Goal: Information Seeking & Learning: Learn about a topic

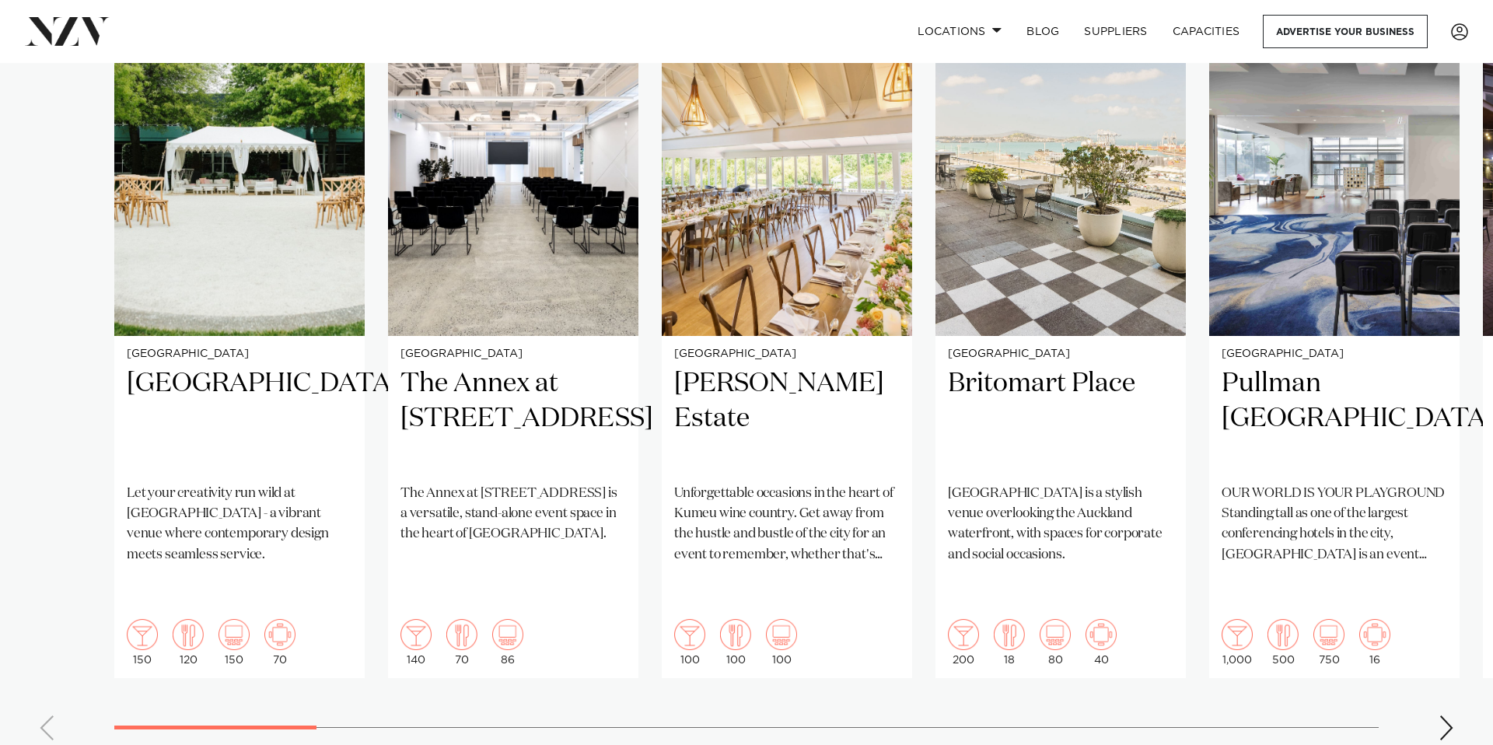
scroll to position [1273, 0]
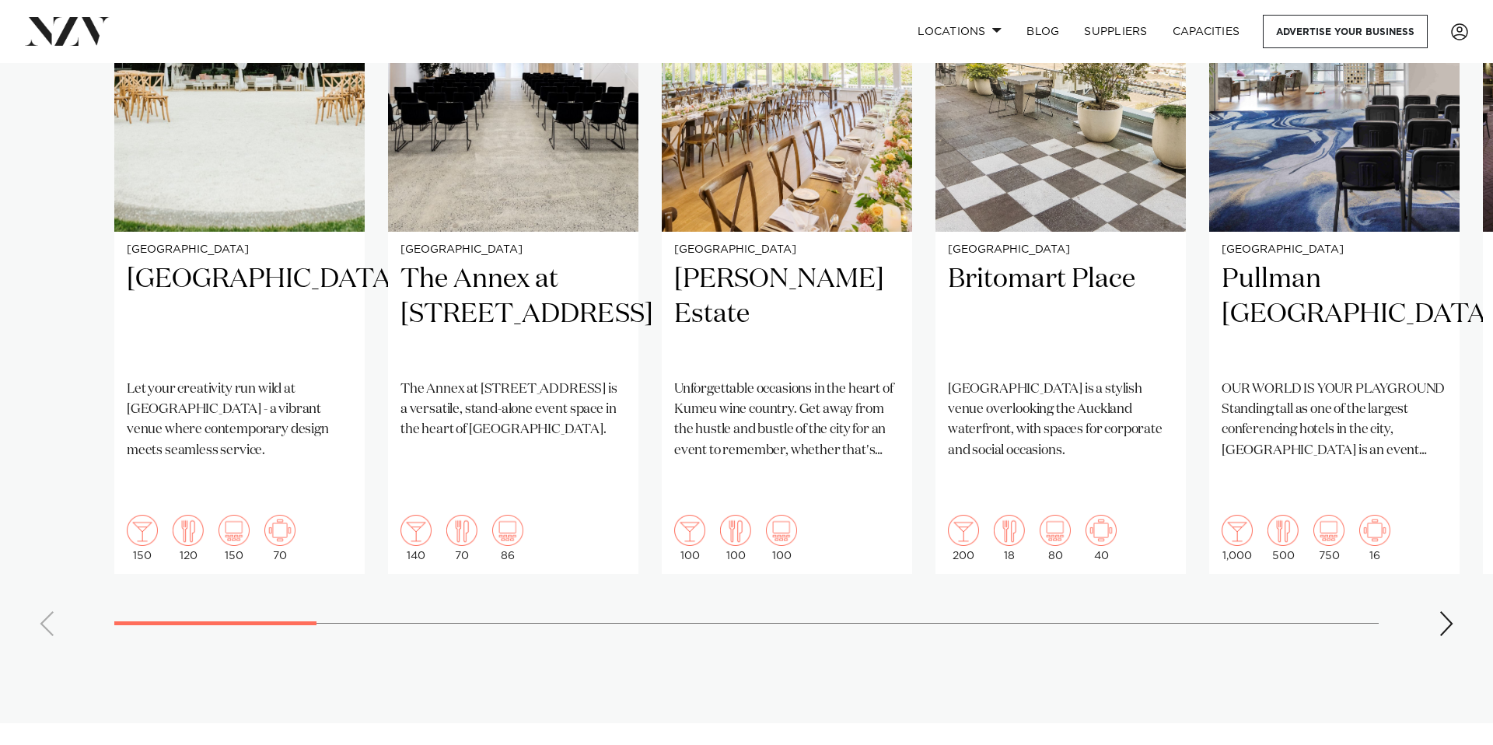
click at [1442, 611] on div "Next slide" at bounding box center [1447, 623] width 16 height 25
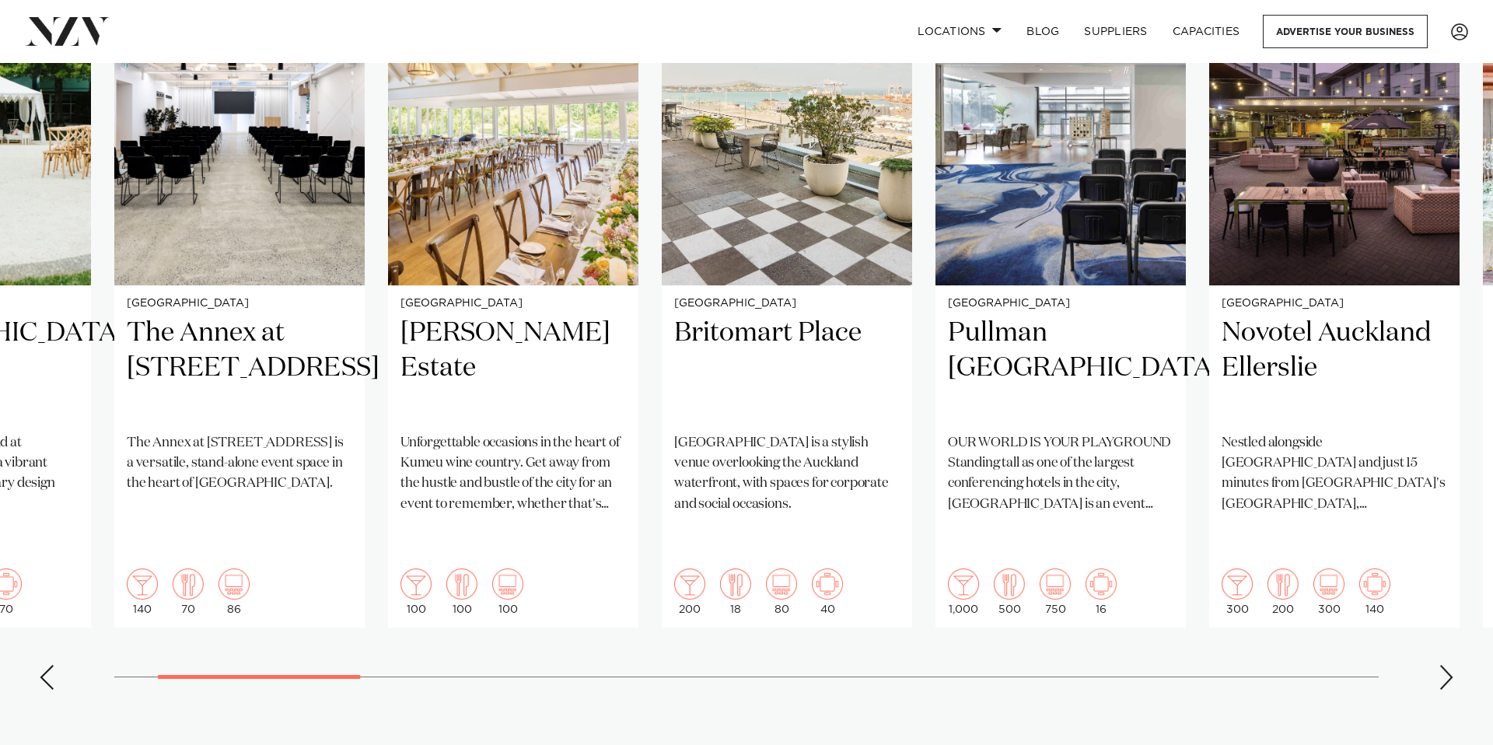
click at [1439, 665] on div "Next slide" at bounding box center [1447, 677] width 16 height 25
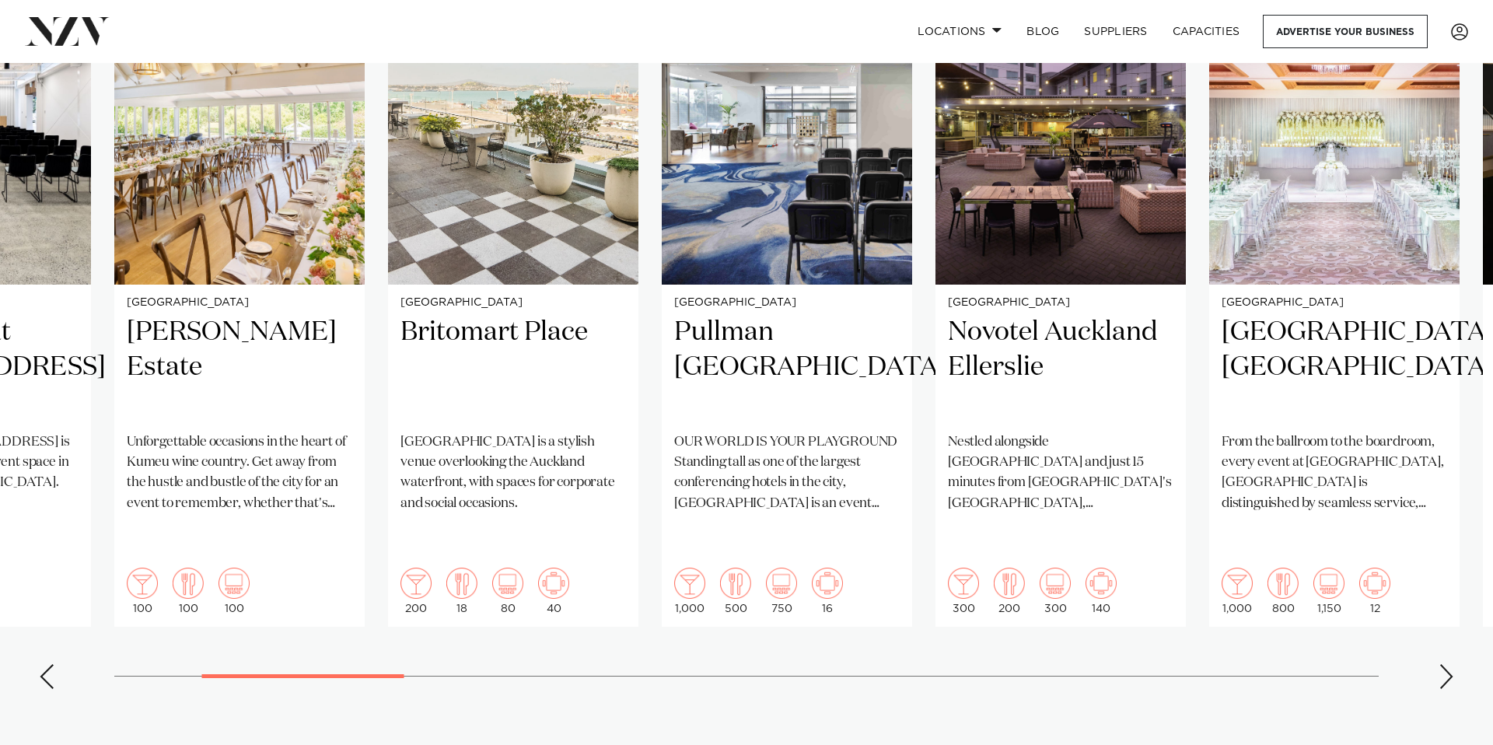
click at [1443, 664] on div "Next slide" at bounding box center [1447, 676] width 16 height 25
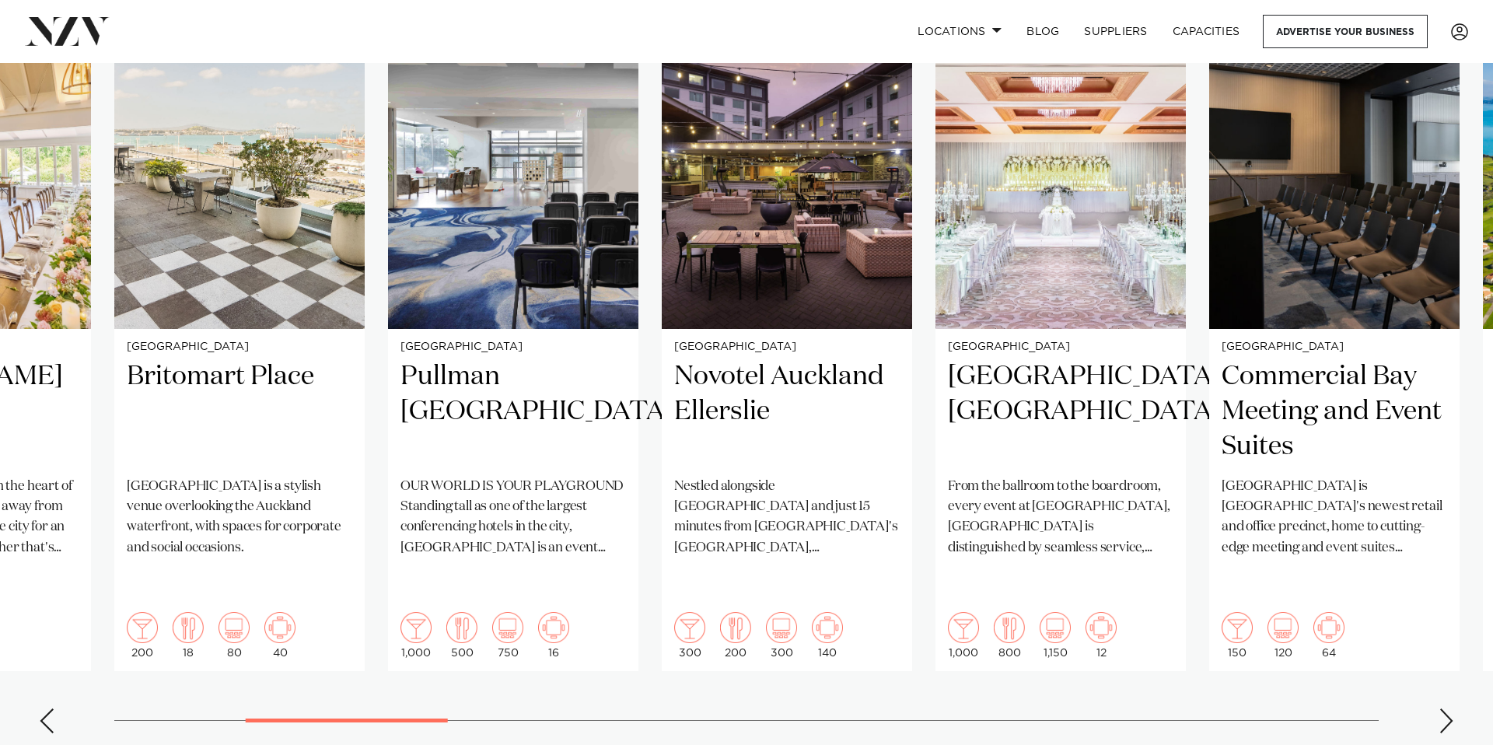
scroll to position [1177, 0]
click at [1445, 708] on div "Next slide" at bounding box center [1447, 720] width 16 height 25
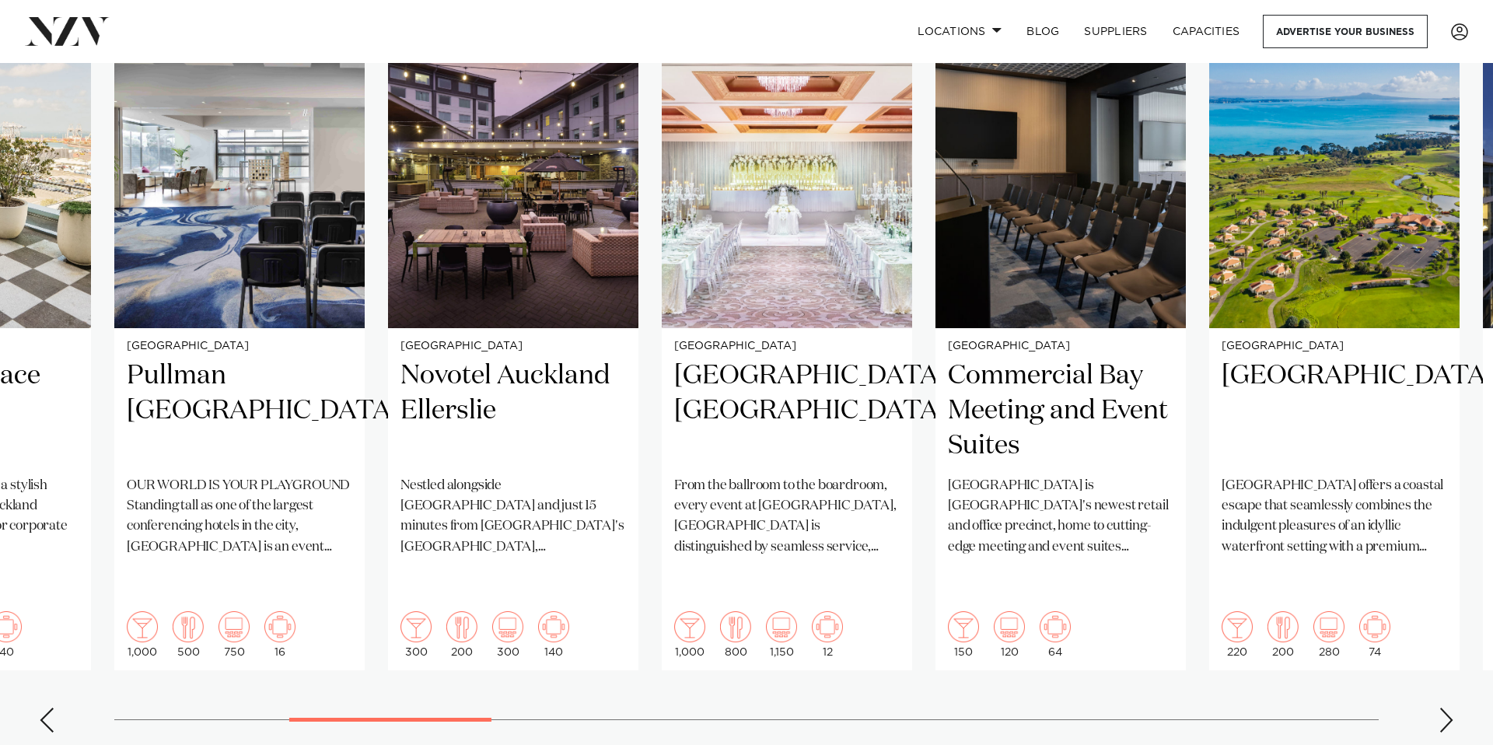
click at [1445, 708] on div "Next slide" at bounding box center [1447, 720] width 16 height 25
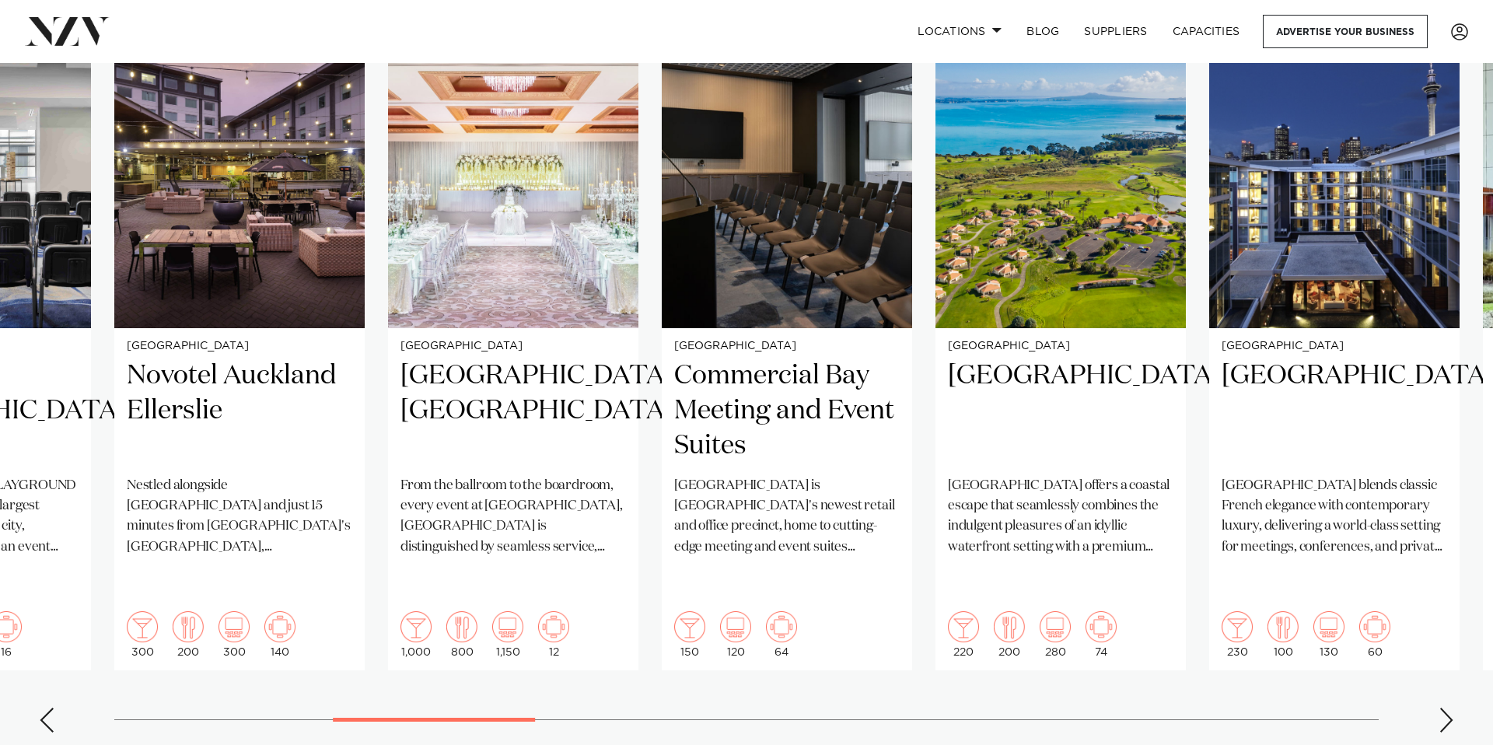
click at [1445, 708] on div "Next slide" at bounding box center [1447, 720] width 16 height 25
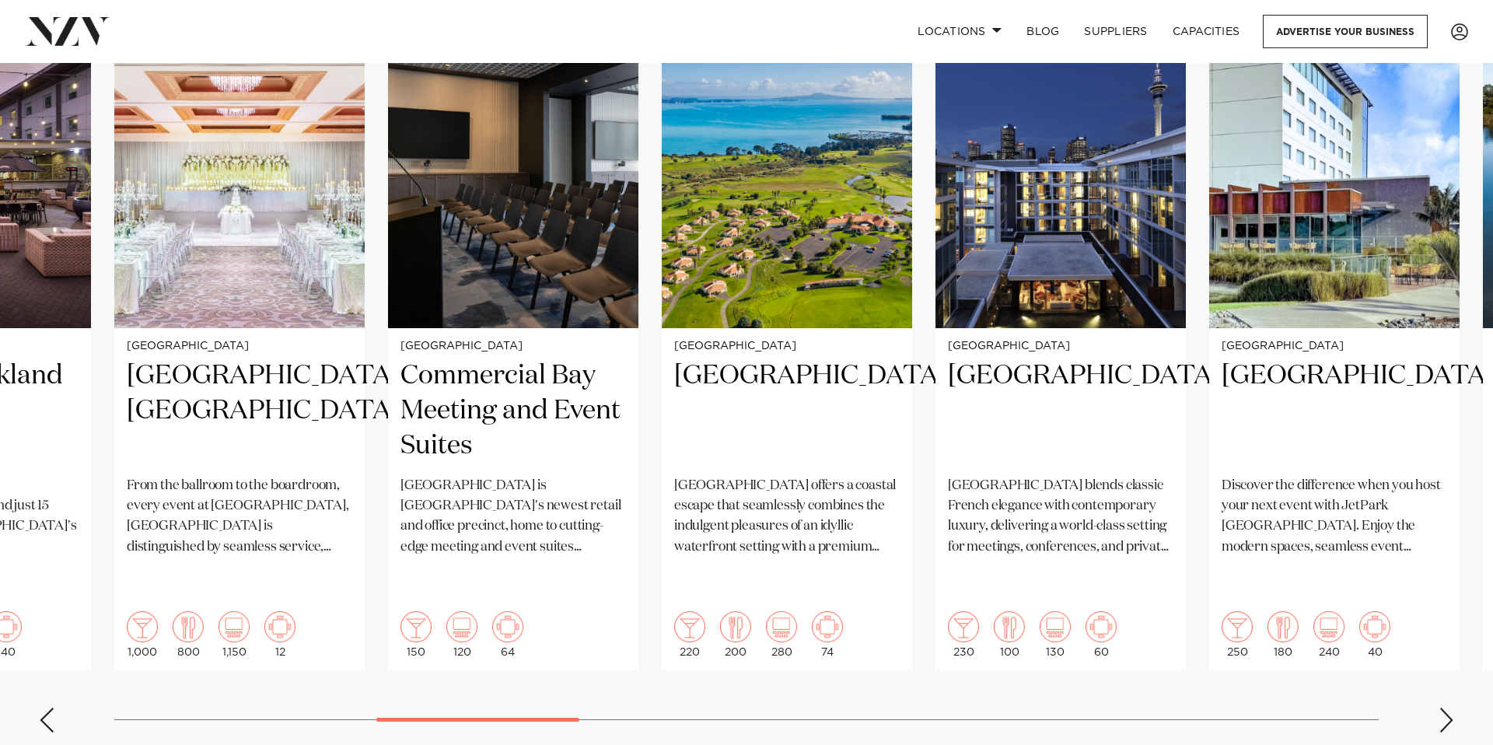
click at [1445, 708] on div "Next slide" at bounding box center [1447, 720] width 16 height 25
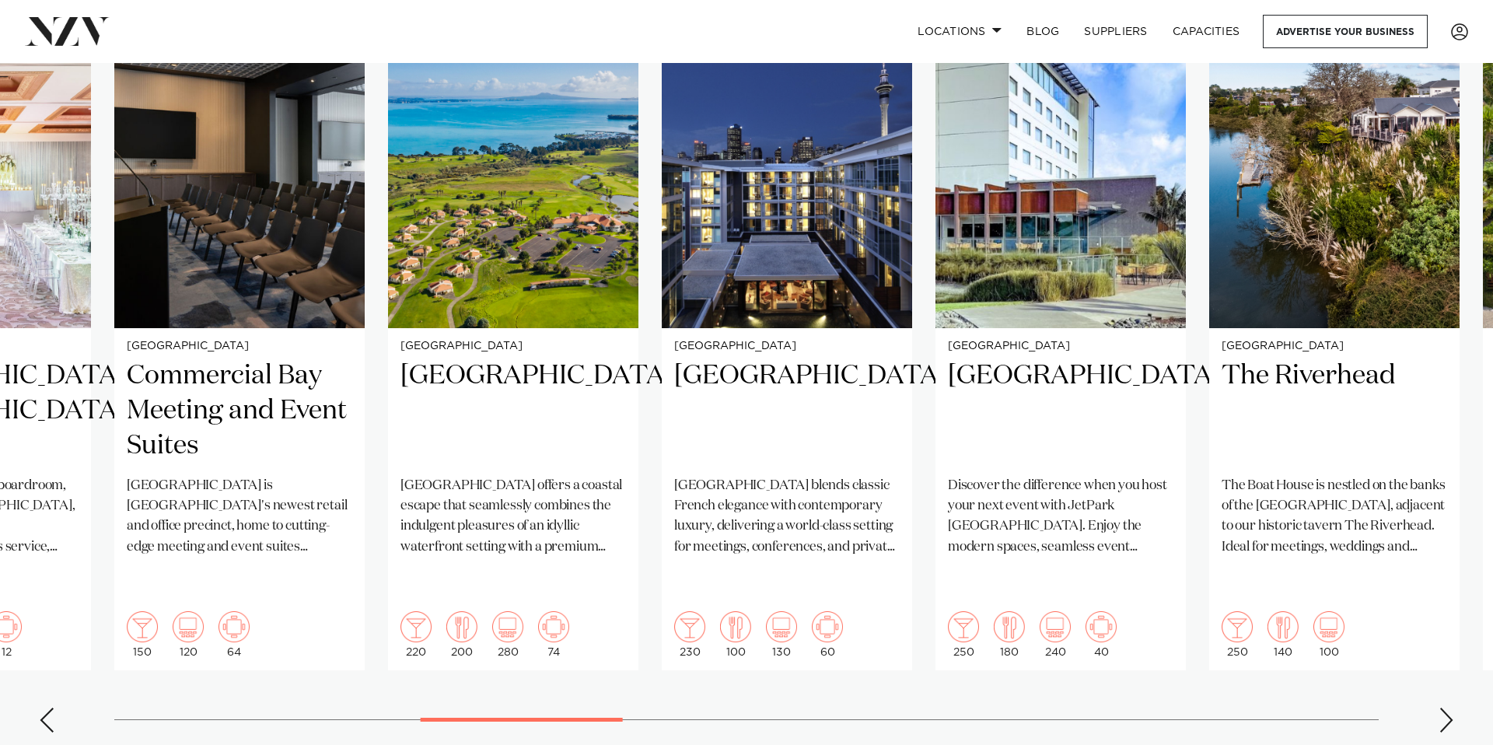
click at [1445, 708] on div "Next slide" at bounding box center [1447, 720] width 16 height 25
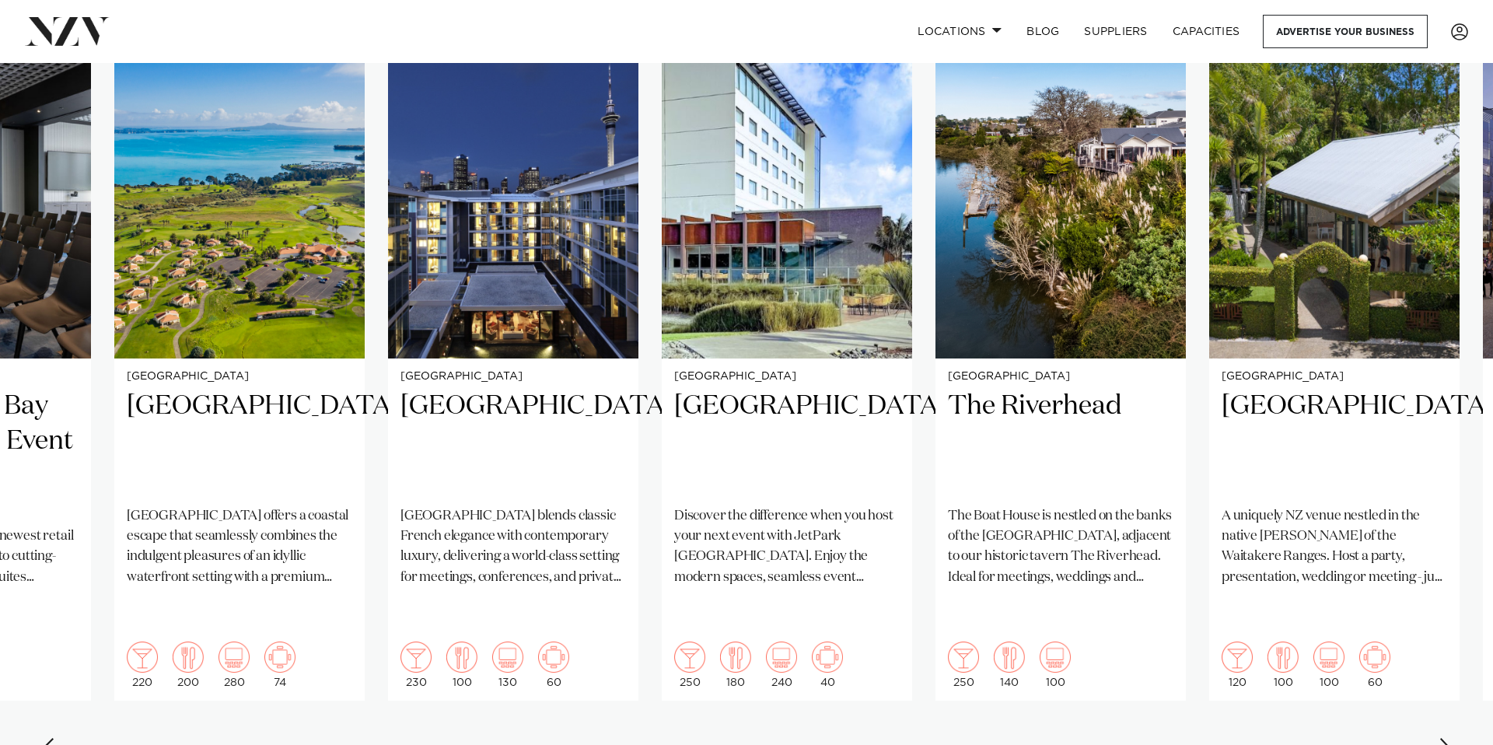
scroll to position [1148, 0]
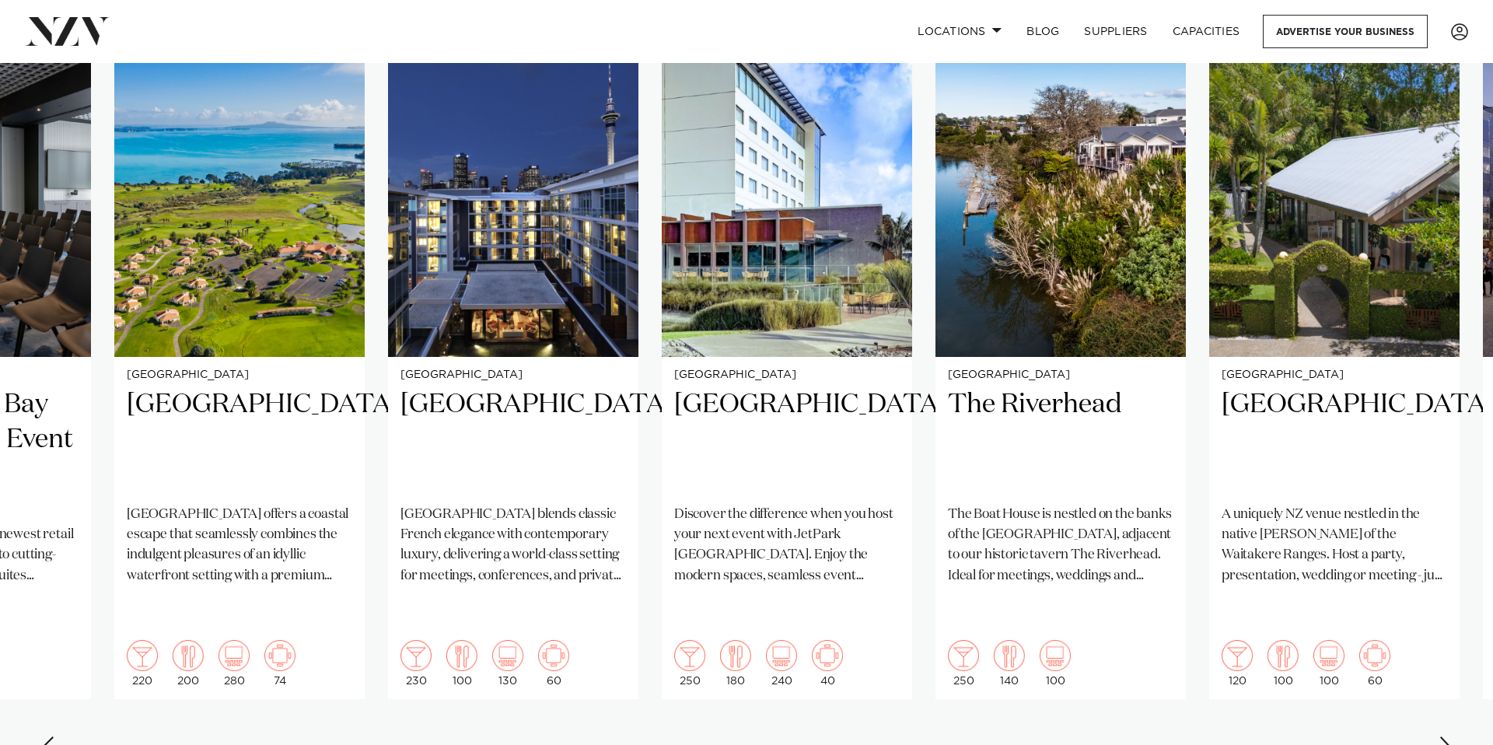
click at [1449, 736] on div "Next slide" at bounding box center [1447, 748] width 16 height 25
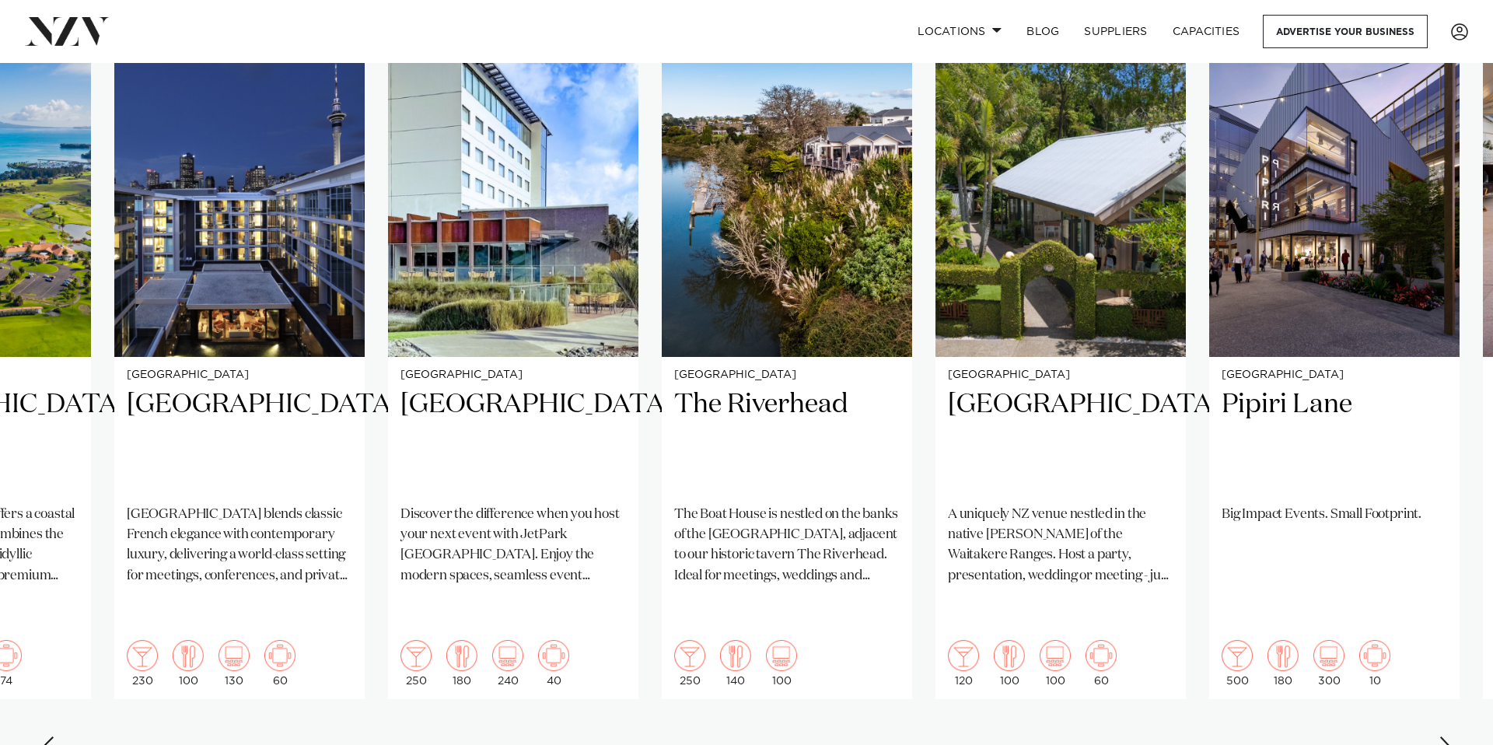
click at [1449, 736] on div "Next slide" at bounding box center [1447, 748] width 16 height 25
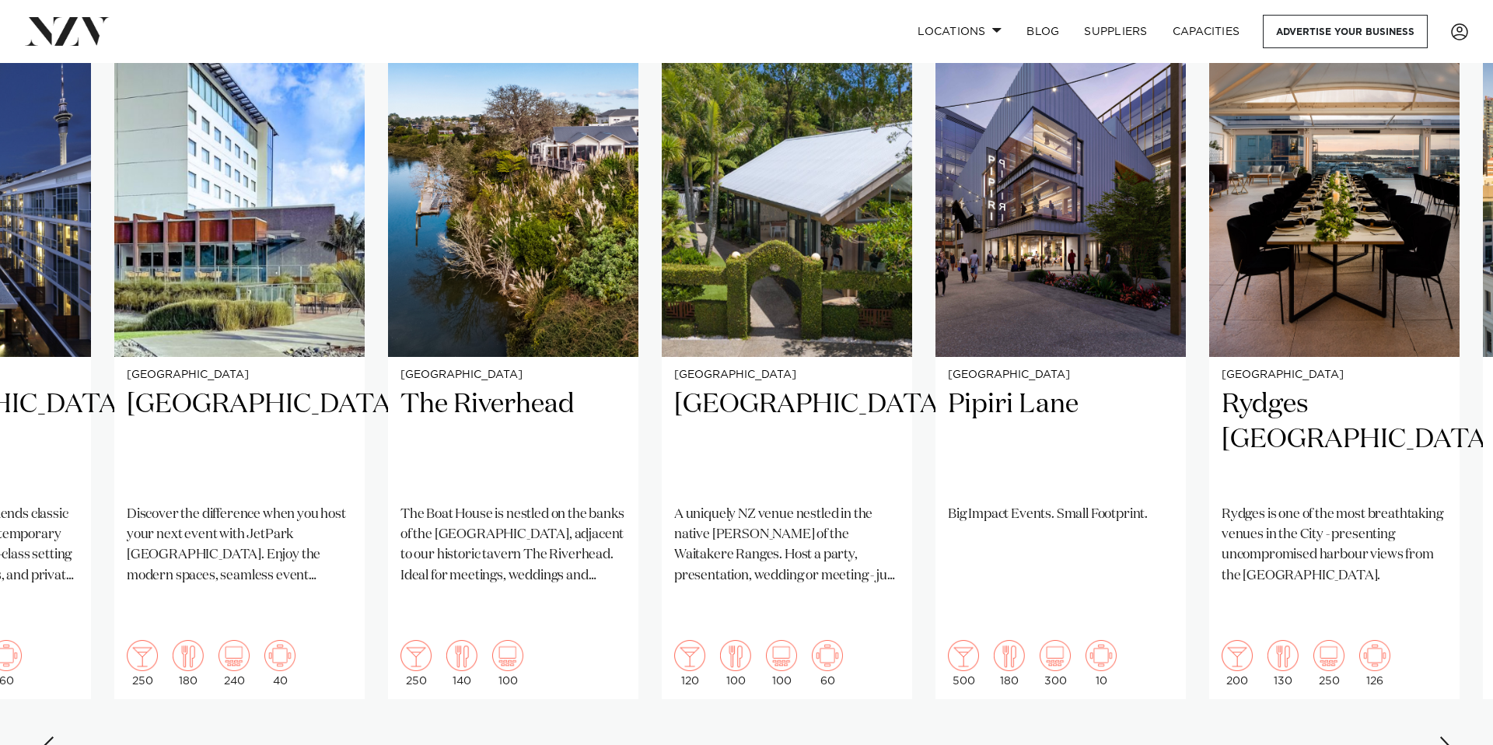
click at [1449, 736] on div "Next slide" at bounding box center [1447, 748] width 16 height 25
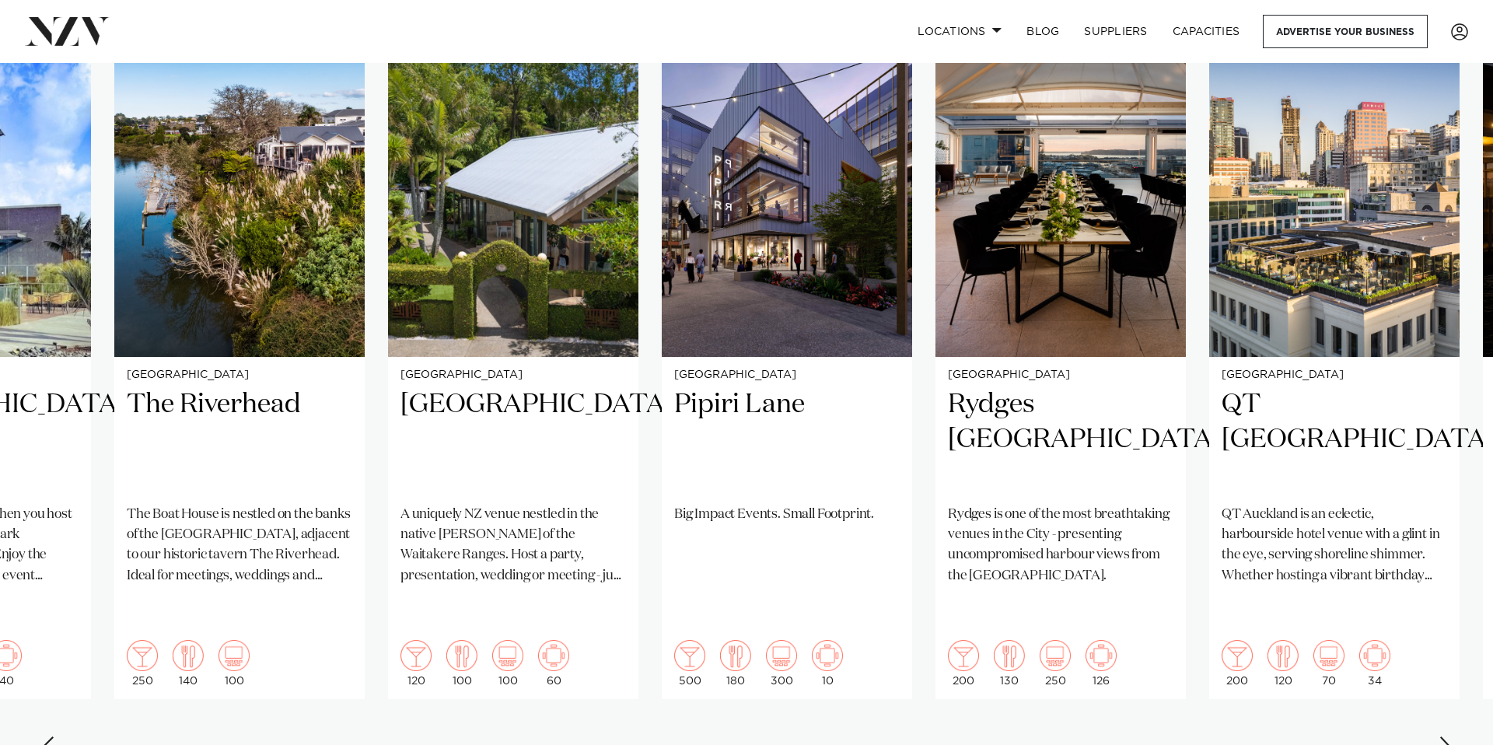
click at [1449, 736] on div "Next slide" at bounding box center [1447, 748] width 16 height 25
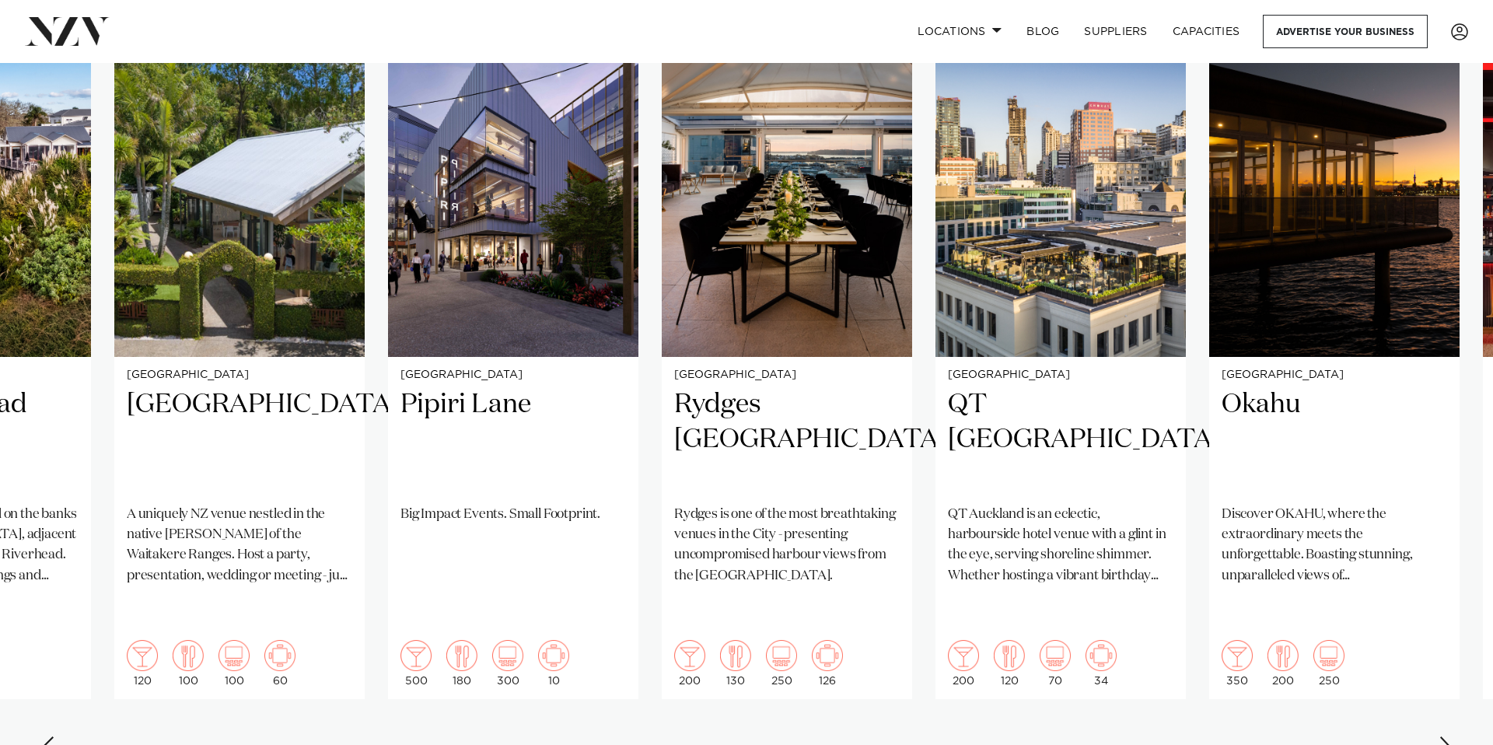
click at [1446, 736] on div "Next slide" at bounding box center [1447, 748] width 16 height 25
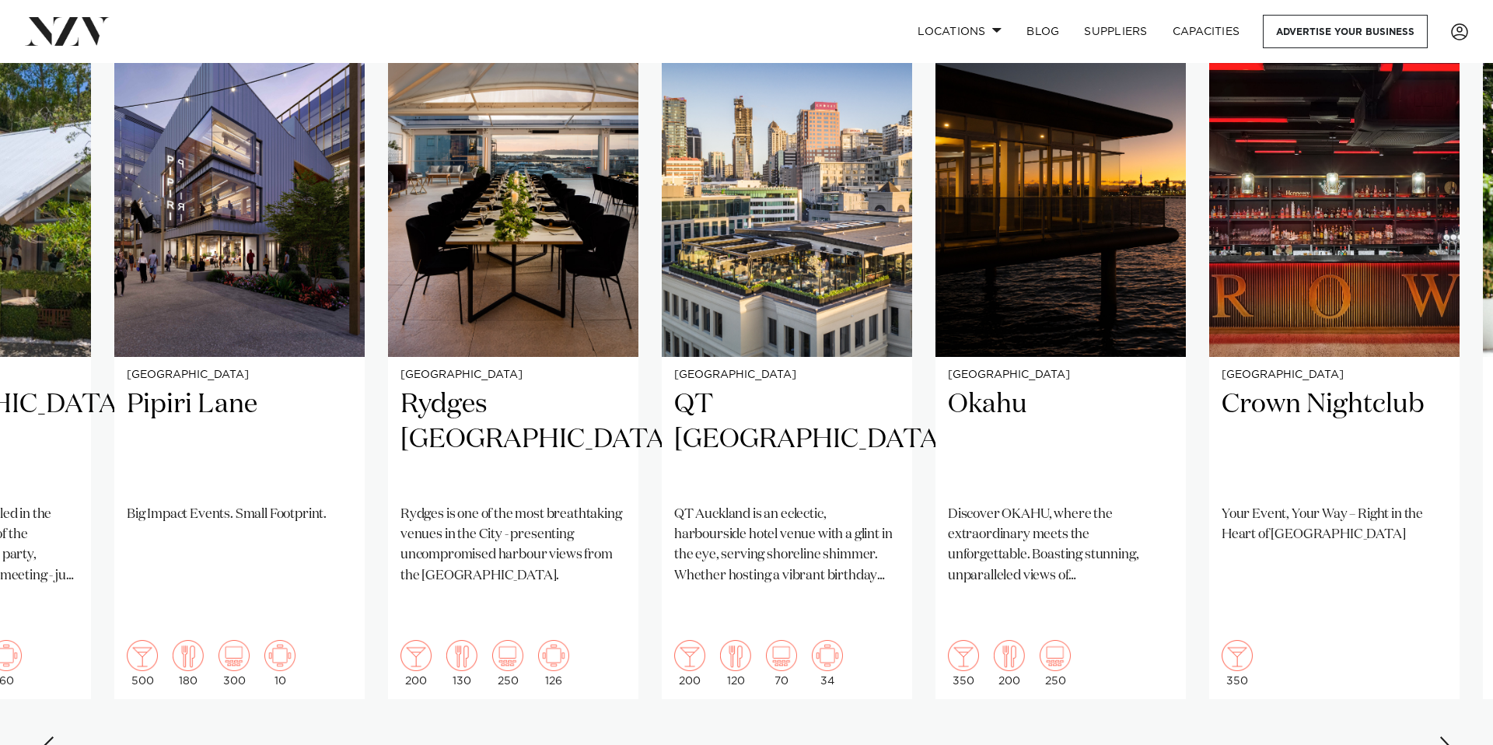
click at [1447, 736] on div "Next slide" at bounding box center [1447, 748] width 16 height 25
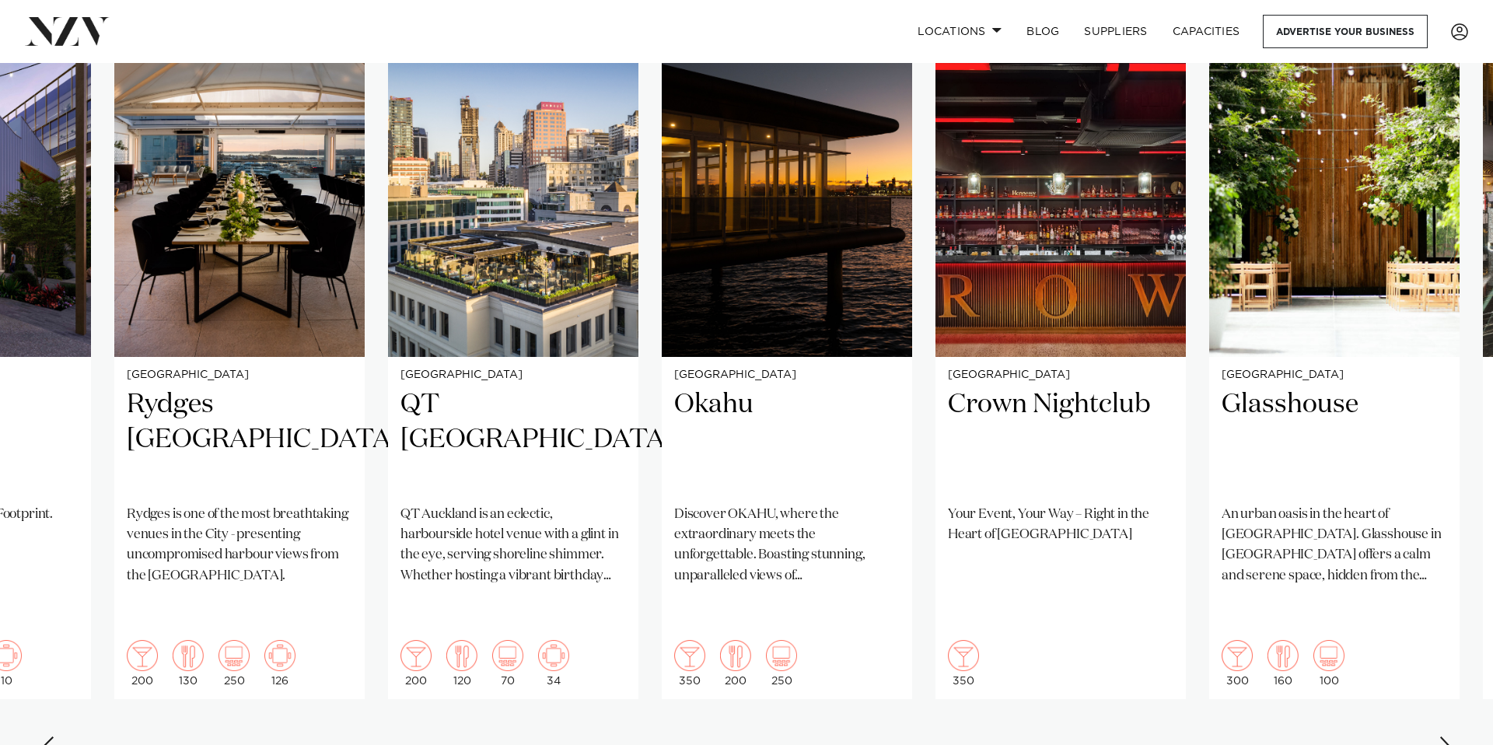
click at [1447, 736] on div "Next slide" at bounding box center [1447, 748] width 16 height 25
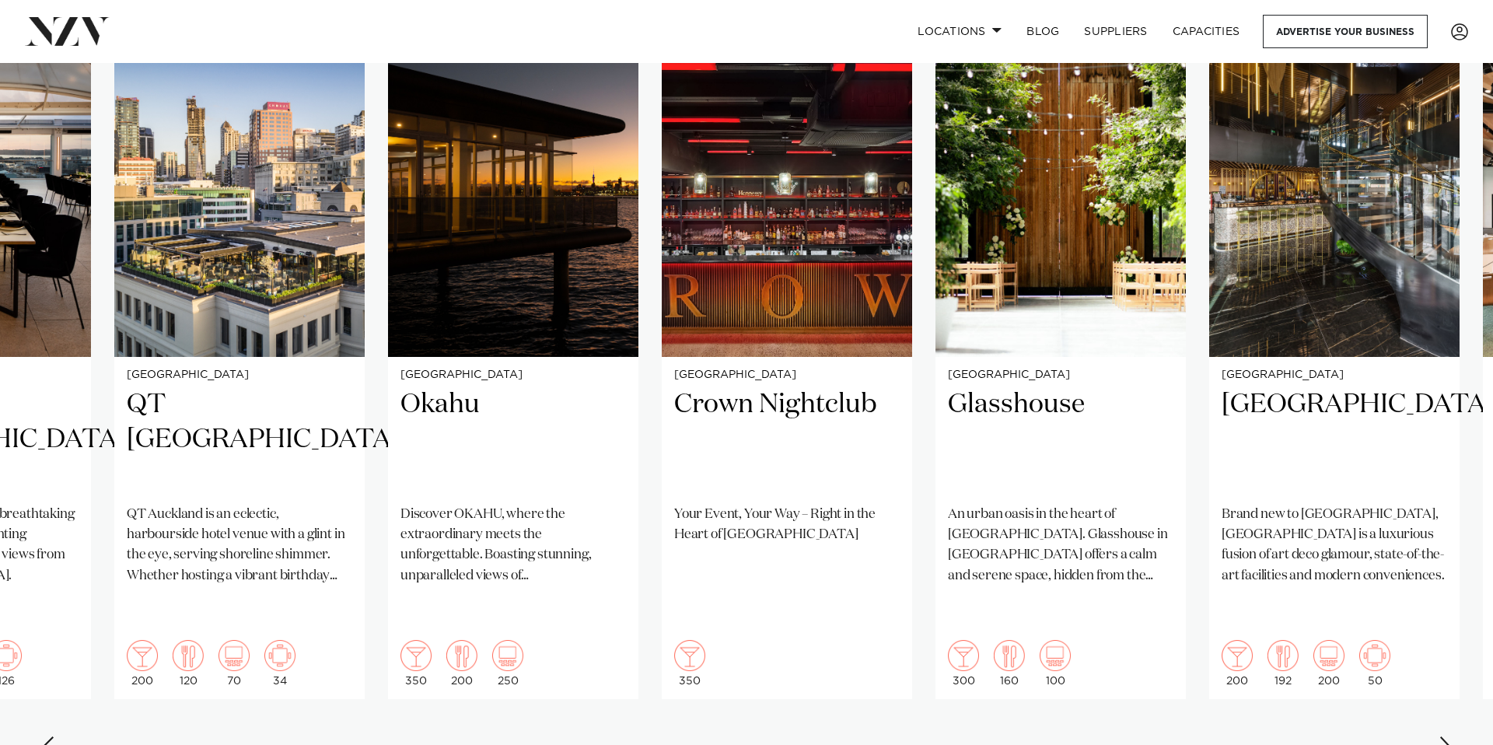
click at [1447, 736] on div "Next slide" at bounding box center [1447, 748] width 16 height 25
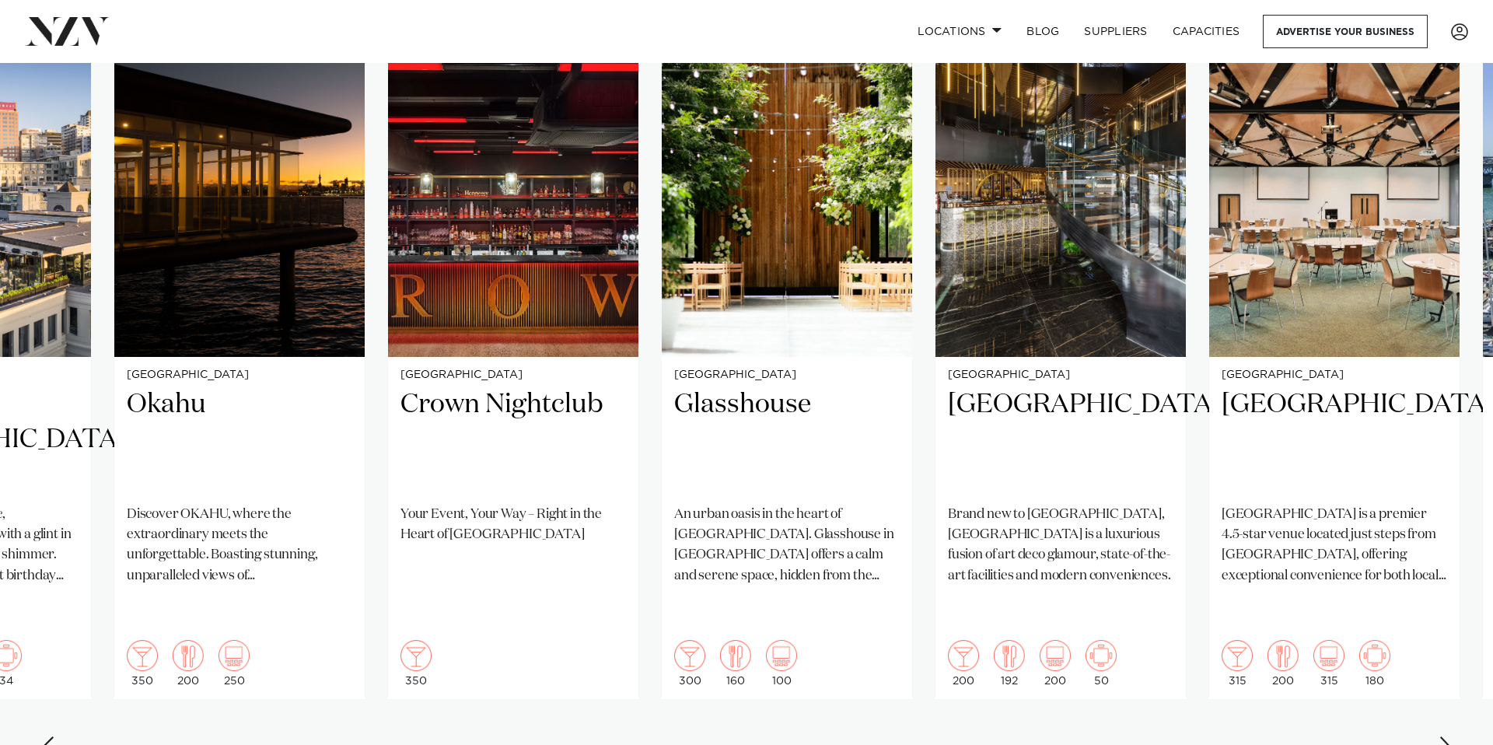
click at [1447, 736] on div "Next slide" at bounding box center [1447, 748] width 16 height 25
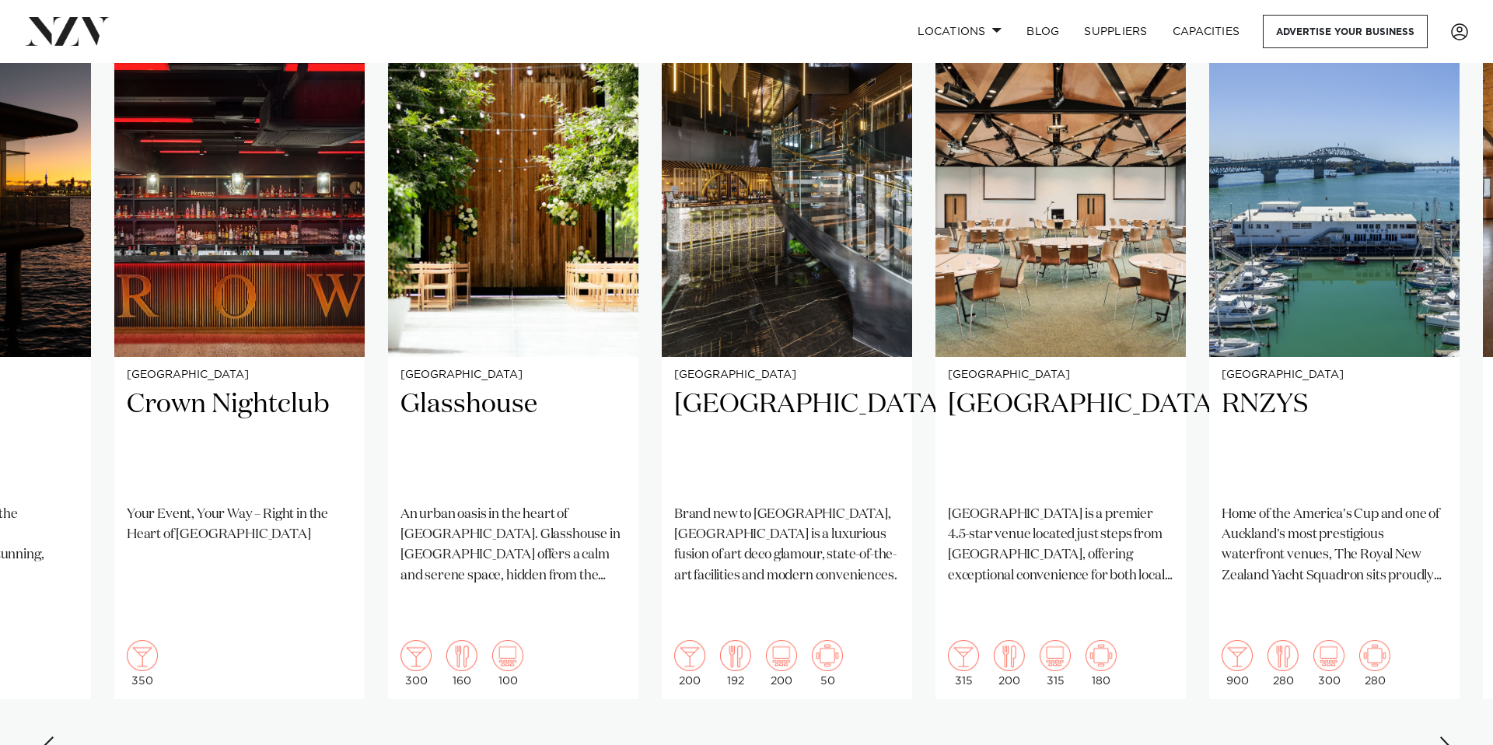
click at [1447, 736] on div "Next slide" at bounding box center [1447, 748] width 16 height 25
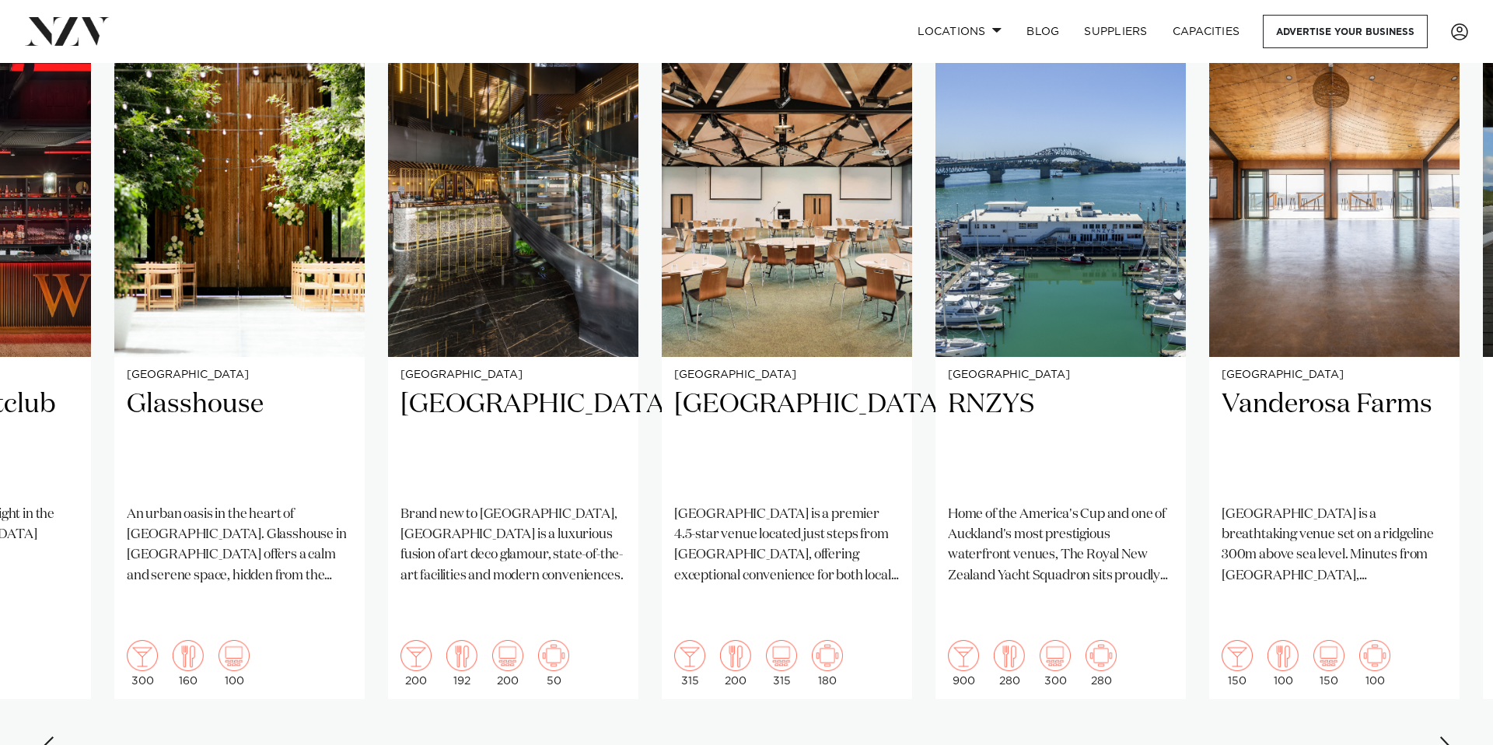
click at [1447, 736] on div "Next slide" at bounding box center [1447, 748] width 16 height 25
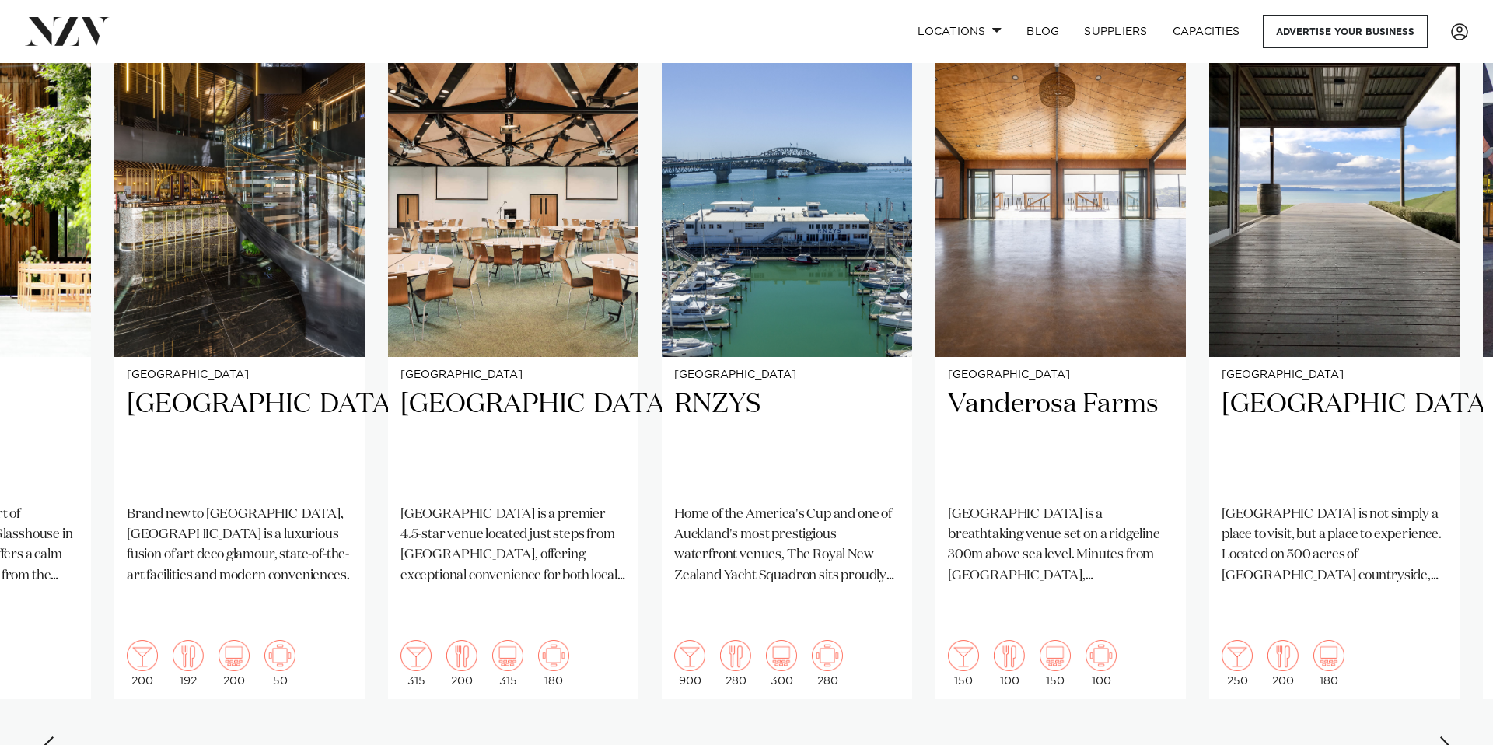
click at [1447, 736] on div "Next slide" at bounding box center [1447, 748] width 16 height 25
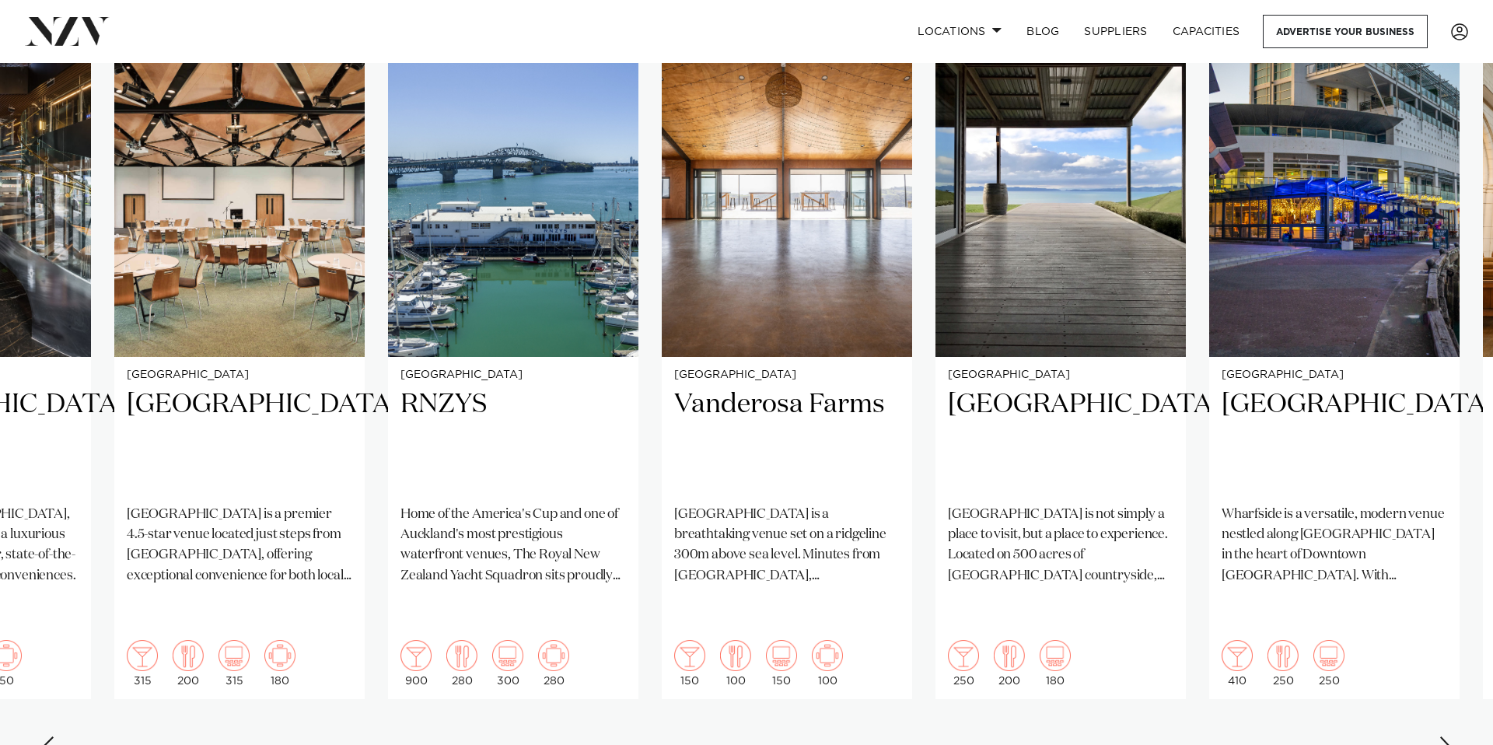
click at [1447, 736] on div "Next slide" at bounding box center [1447, 748] width 16 height 25
